Goal: Navigation & Orientation: Find specific page/section

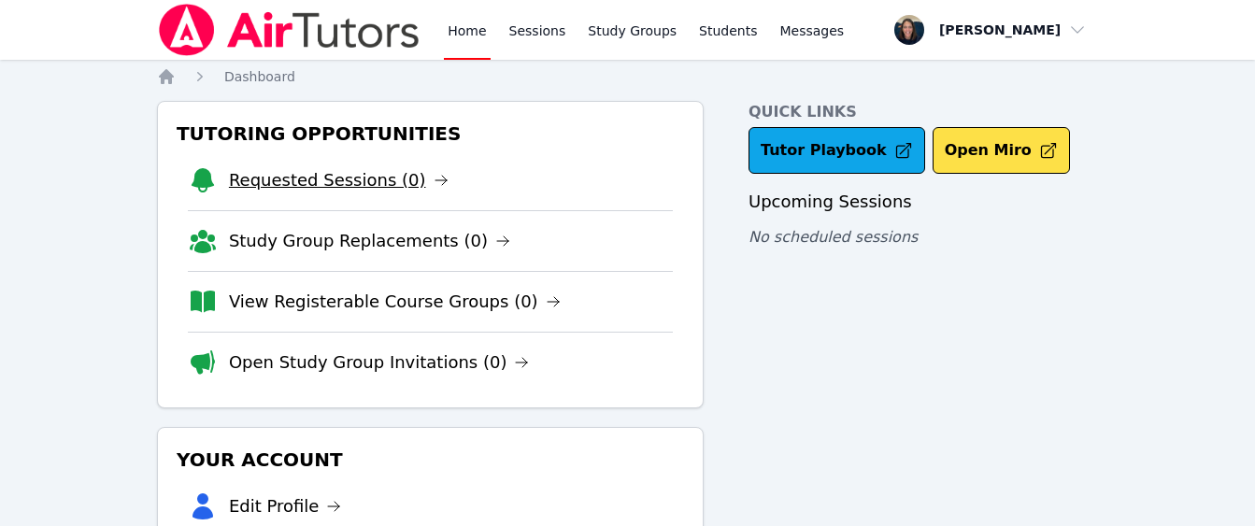
click at [344, 185] on link "Requested Sessions (0)" at bounding box center [339, 180] width 220 height 26
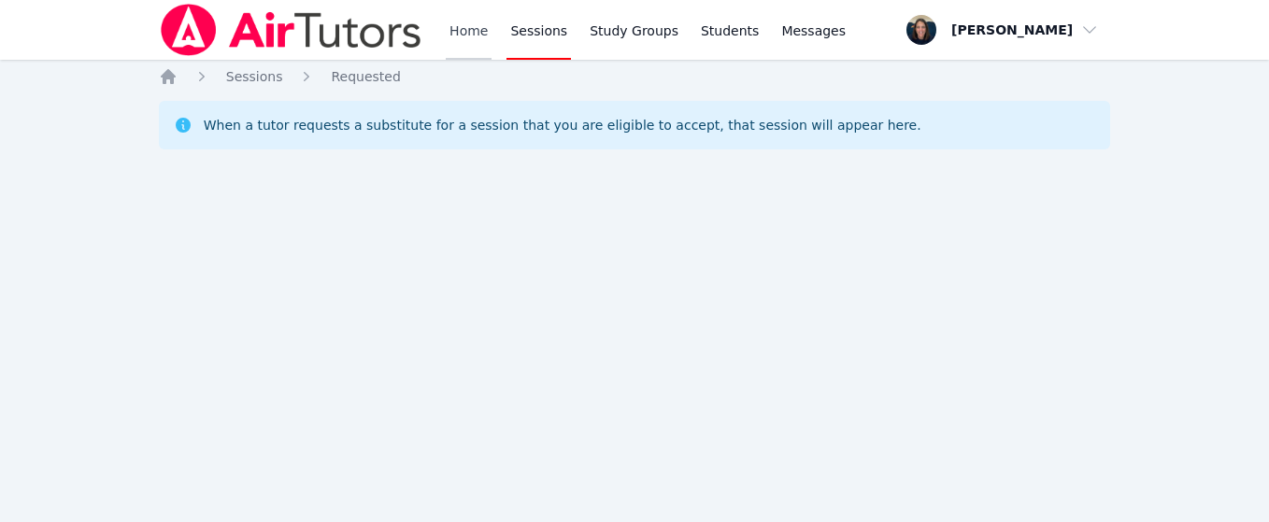
click at [479, 36] on link "Home" at bounding box center [469, 30] width 46 height 60
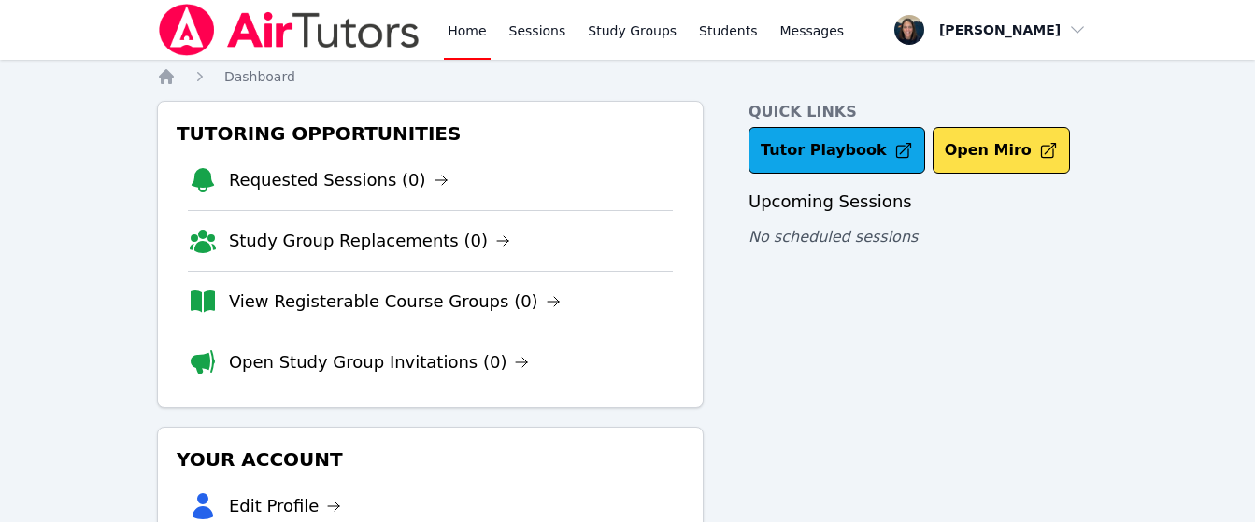
click at [459, 45] on link "Home" at bounding box center [467, 30] width 46 height 60
click at [537, 50] on link "Sessions" at bounding box center [538, 30] width 64 height 60
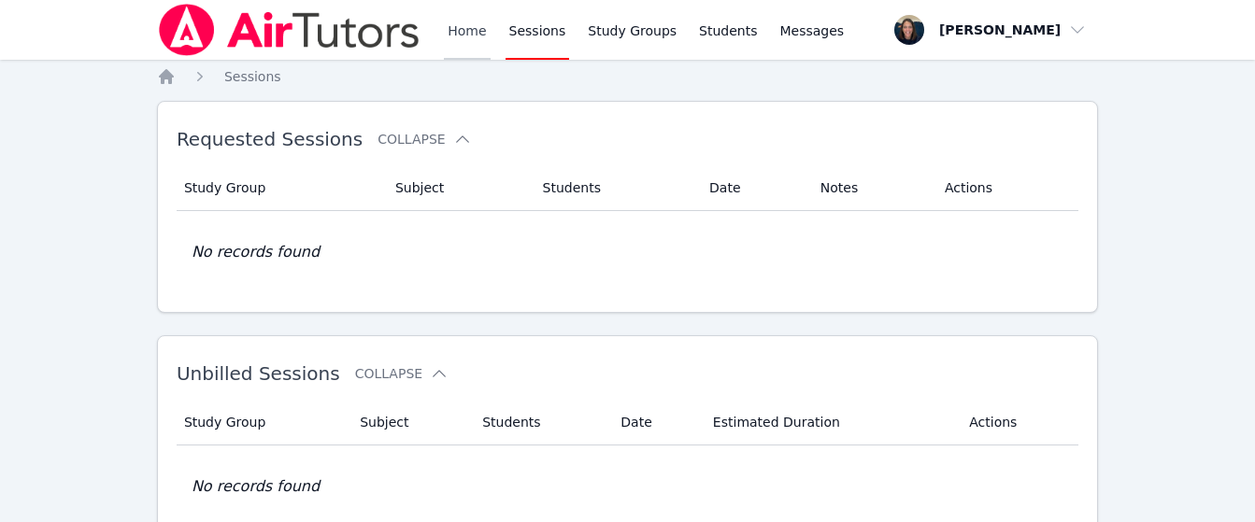
click at [467, 30] on link "Home" at bounding box center [467, 30] width 46 height 60
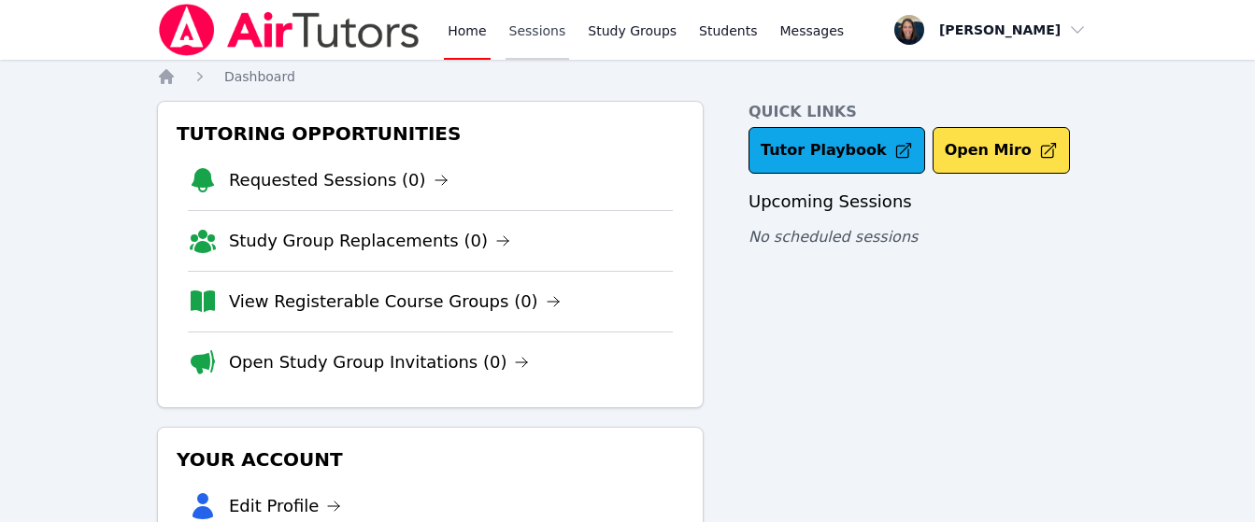
click at [536, 39] on link "Sessions" at bounding box center [538, 30] width 64 height 60
